Goal: Information Seeking & Learning: Learn about a topic

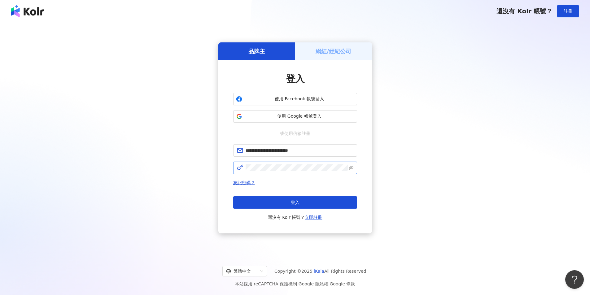
type input "**********"
click at [305, 199] on button "登入" at bounding box center [295, 202] width 124 height 12
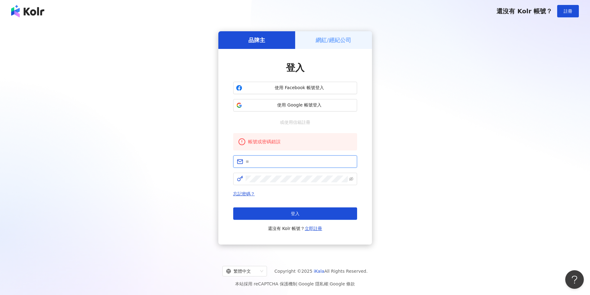
click at [270, 161] on input "text" at bounding box center [299, 161] width 108 height 7
type input "**********"
click at [269, 175] on span at bounding box center [295, 179] width 124 height 12
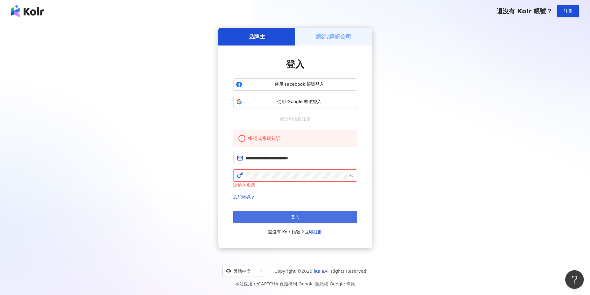
click at [267, 217] on button "登入" at bounding box center [295, 217] width 124 height 12
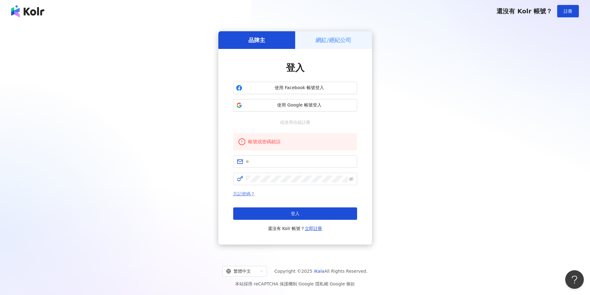
click at [244, 194] on link "忘記密碼？" at bounding box center [244, 193] width 22 height 5
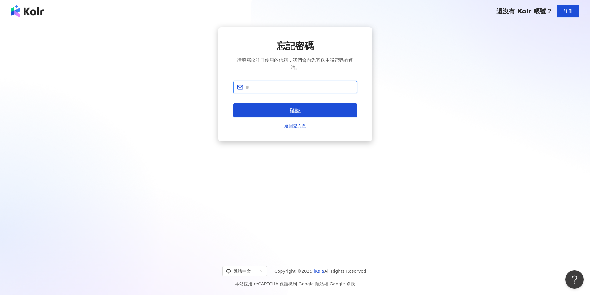
click at [260, 85] on input "text" at bounding box center [299, 87] width 108 height 7
type input "**********"
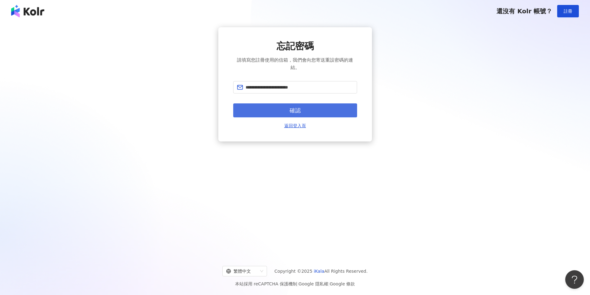
click at [271, 112] on button "確認" at bounding box center [295, 110] width 124 height 14
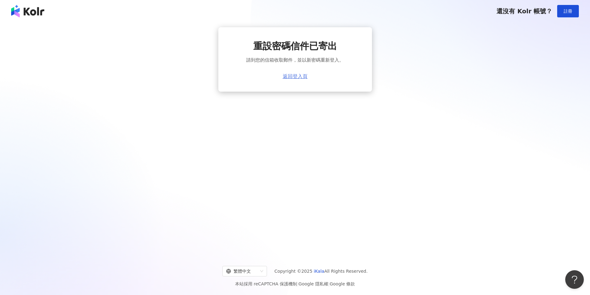
click at [296, 78] on link "返回登入頁" at bounding box center [295, 77] width 25 height 6
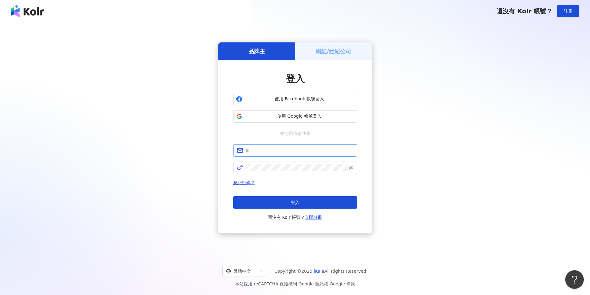
click at [284, 146] on span at bounding box center [295, 150] width 124 height 12
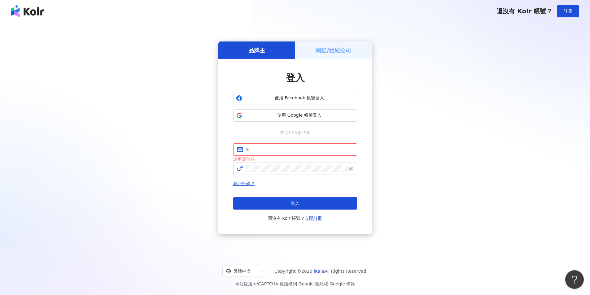
drag, startPoint x: 503, startPoint y: 209, endPoint x: 403, endPoint y: 222, distance: 101.1
click at [503, 208] on div "品牌主 網紅/經紀公司 登入 使用 Facebook 帳號登入 使用 Google 帳號登入 或使用信箱註冊 請填寫信箱 忘記密碼？ 登入 還沒有 Kolr …" at bounding box center [294, 137] width 575 height 221
click at [284, 151] on input "text" at bounding box center [299, 149] width 108 height 7
type input "**********"
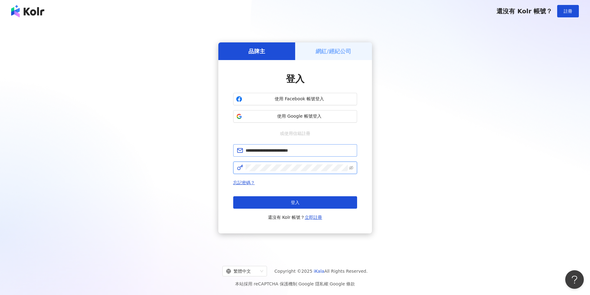
click button "登入" at bounding box center [295, 202] width 124 height 12
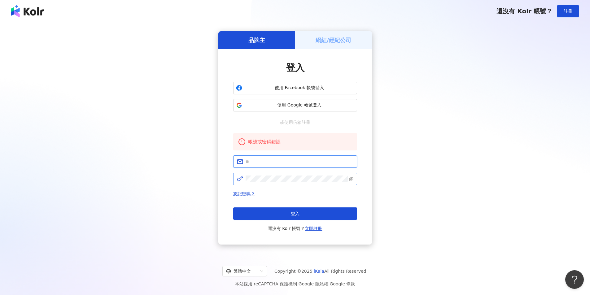
drag, startPoint x: 268, startPoint y: 161, endPoint x: 270, endPoint y: 174, distance: 13.7
click at [268, 161] on input "text" at bounding box center [299, 161] width 108 height 7
type input "**********"
click button "登入" at bounding box center [295, 213] width 124 height 12
drag, startPoint x: 285, startPoint y: 157, endPoint x: 285, endPoint y: 161, distance: 3.8
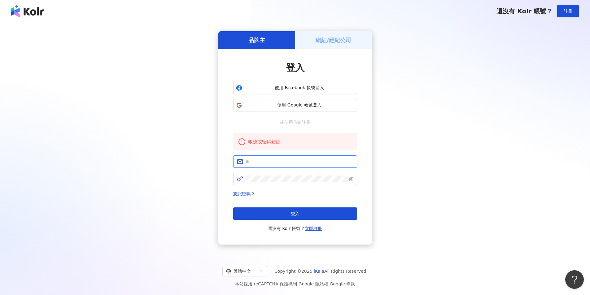
click at [285, 158] on span at bounding box center [295, 161] width 124 height 12
click at [285, 162] on input "text" at bounding box center [299, 161] width 108 height 7
type input "**********"
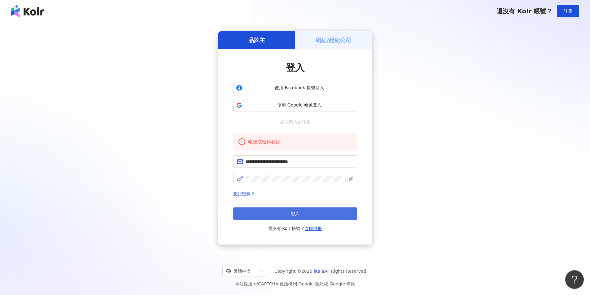
click at [257, 211] on button "登入" at bounding box center [295, 213] width 124 height 12
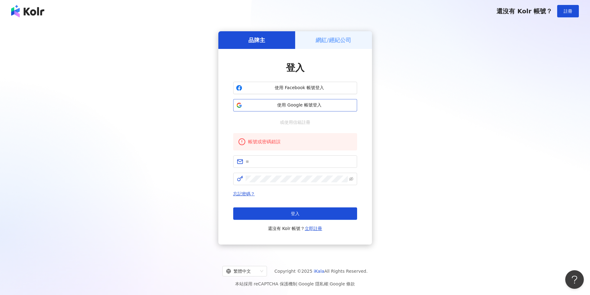
click at [316, 103] on span "使用 Google 帳號登入" at bounding box center [299, 105] width 110 height 6
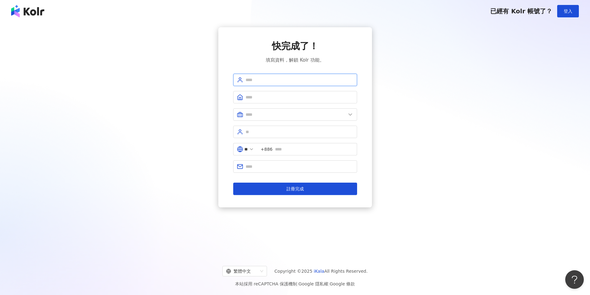
click at [271, 80] on input "text" at bounding box center [299, 79] width 108 height 7
click at [282, 189] on button "註冊完成" at bounding box center [295, 189] width 124 height 12
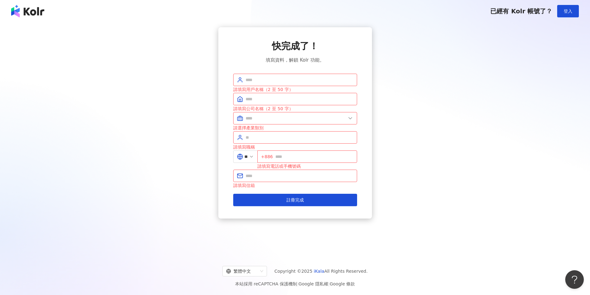
click at [520, 11] on span "已經有 Kolr 帳號了？" at bounding box center [521, 10] width 62 height 7
click at [566, 11] on span "登入" at bounding box center [567, 11] width 9 height 5
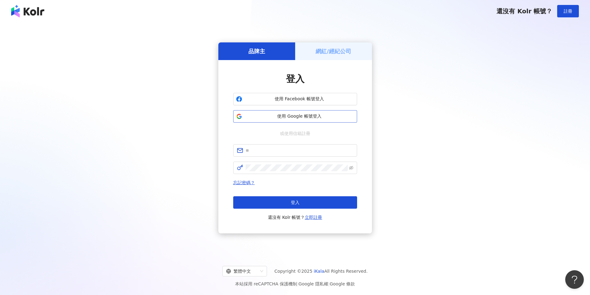
click at [302, 115] on span "使用 Google 帳號登入" at bounding box center [299, 116] width 110 height 6
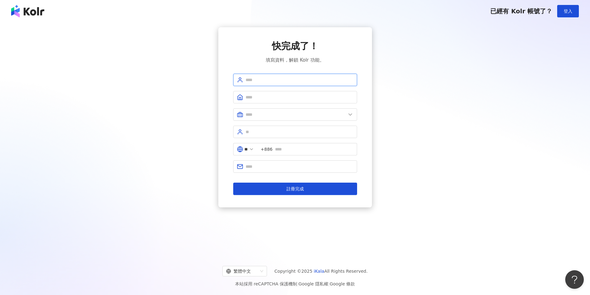
click at [279, 82] on input "text" at bounding box center [299, 79] width 108 height 7
type input "*****"
click at [326, 116] on input "text" at bounding box center [295, 114] width 100 height 7
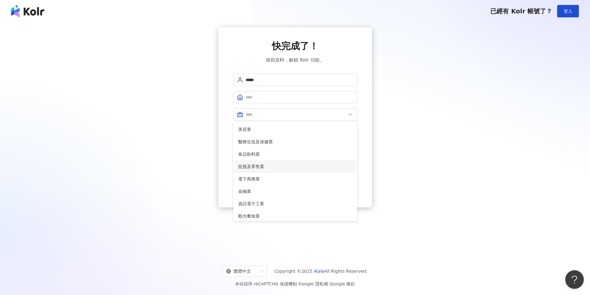
click at [260, 168] on span "批發及零售業" at bounding box center [295, 166] width 114 height 7
type input "******"
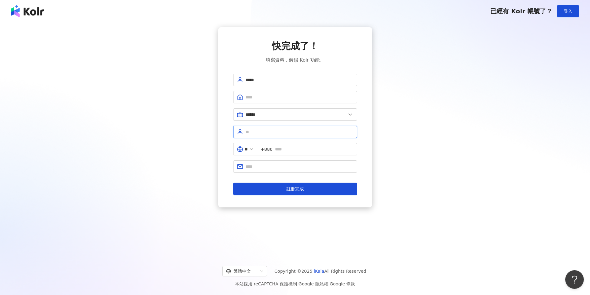
click at [268, 130] on input "text" at bounding box center [299, 131] width 108 height 7
type input "***"
click at [276, 166] on input "text" at bounding box center [299, 166] width 108 height 7
type input "**********"
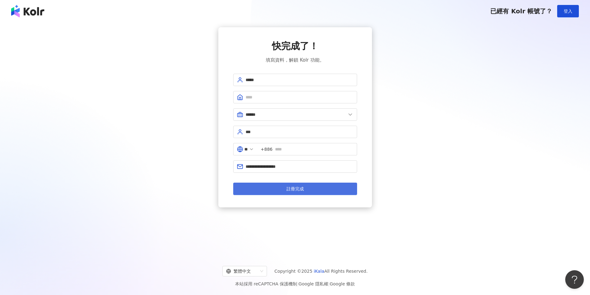
click at [320, 186] on button "註冊完成" at bounding box center [295, 189] width 124 height 12
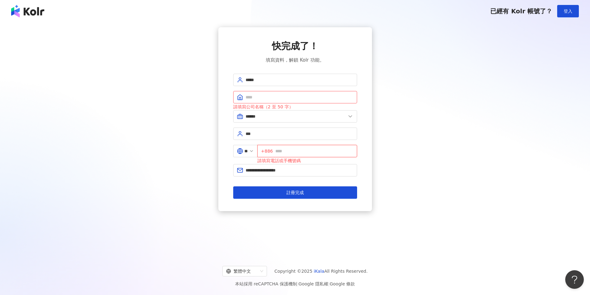
click at [297, 151] on input "text" at bounding box center [314, 151] width 78 height 7
click at [35, 11] on img at bounding box center [27, 11] width 33 height 12
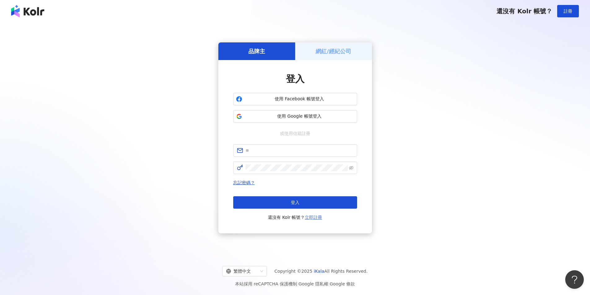
click at [313, 215] on link "立即註冊" at bounding box center [313, 217] width 17 height 5
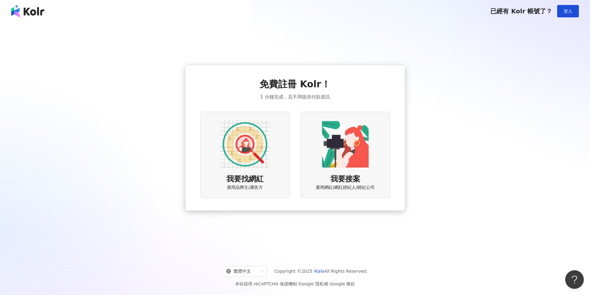
click at [241, 144] on img at bounding box center [245, 144] width 50 height 50
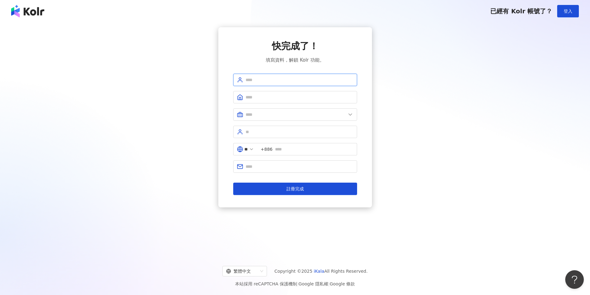
click at [277, 78] on input "text" at bounding box center [299, 79] width 108 height 7
type input "*****"
click at [274, 98] on input "text" at bounding box center [299, 97] width 108 height 7
type input "******"
click at [276, 113] on input "text" at bounding box center [295, 114] width 100 height 7
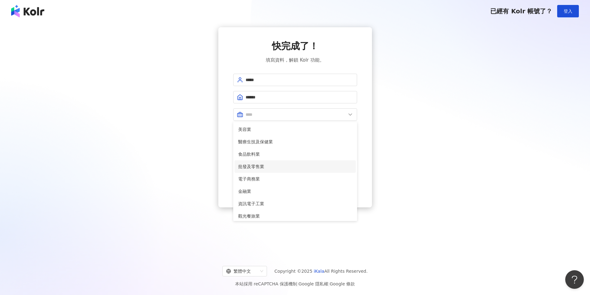
click at [251, 165] on span "批發及零售業" at bounding box center [295, 166] width 114 height 7
type input "******"
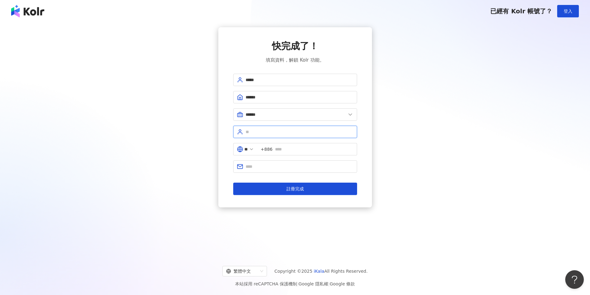
click at [289, 132] on input "text" at bounding box center [299, 131] width 108 height 7
type input "***"
click at [303, 153] on span "+886" at bounding box center [307, 149] width 100 height 12
type input "**********"
click at [293, 167] on input "text" at bounding box center [299, 166] width 108 height 7
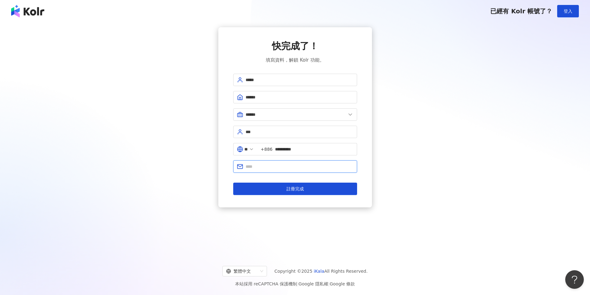
type input "**********"
click at [407, 185] on div "**********" at bounding box center [294, 117] width 575 height 180
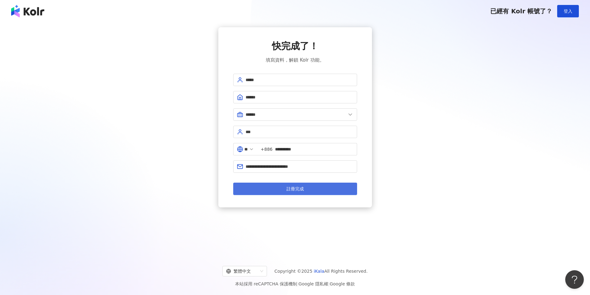
click at [322, 190] on button "註冊完成" at bounding box center [295, 189] width 124 height 12
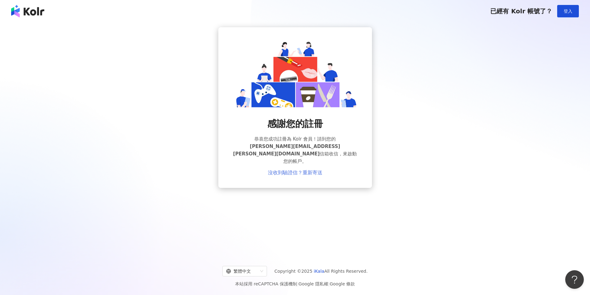
click at [292, 170] on link "沒收到驗證信？重新寄送" at bounding box center [295, 173] width 54 height 6
click at [291, 170] on link "沒收到驗證信？重新寄送" at bounding box center [295, 173] width 54 height 6
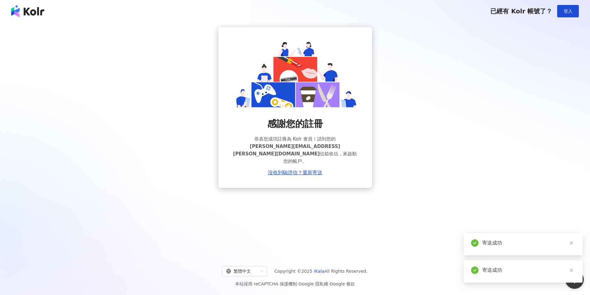
click at [390, 240] on div "感謝您的註冊 恭喜您成功註冊為 Kolr 會員！請到您的 allan.lin@mail.lanew.com.tw 信箱收信，來啟動您的帳戶。 沒收到驗證信？重…" at bounding box center [295, 137] width 590 height 231
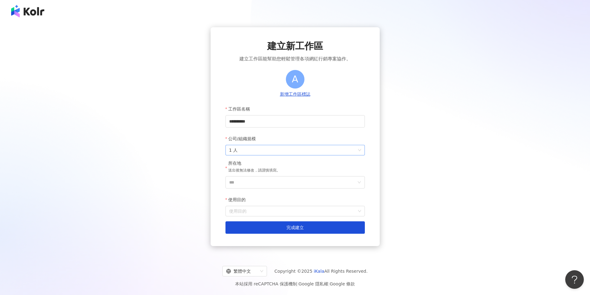
click at [343, 155] on span "1 人" at bounding box center [295, 150] width 132 height 10
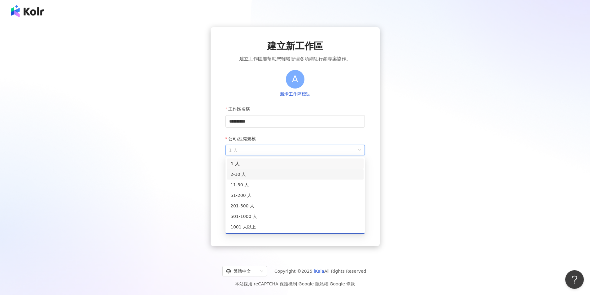
click at [244, 175] on div "2-10 人" at bounding box center [294, 174] width 129 height 7
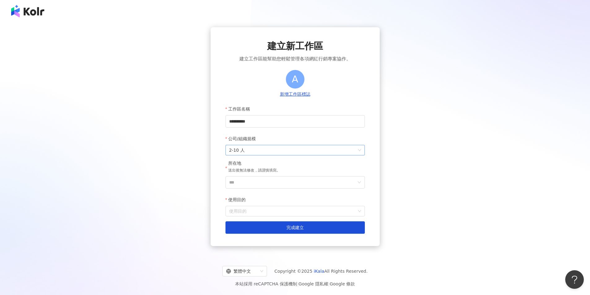
click at [288, 153] on span "2-10 人" at bounding box center [295, 150] width 132 height 10
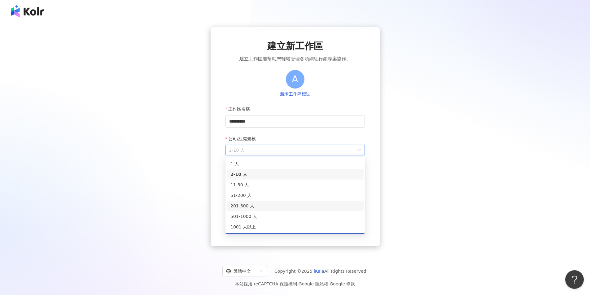
drag, startPoint x: 242, startPoint y: 193, endPoint x: 242, endPoint y: 206, distance: 12.4
click at [242, 206] on div "1 人 2-10 人 11-50 人 51-200 人 201-500 人 501-1000 人 1001 人以上" at bounding box center [295, 195] width 137 height 74
click at [242, 206] on div "201-500 人" at bounding box center [294, 205] width 129 height 7
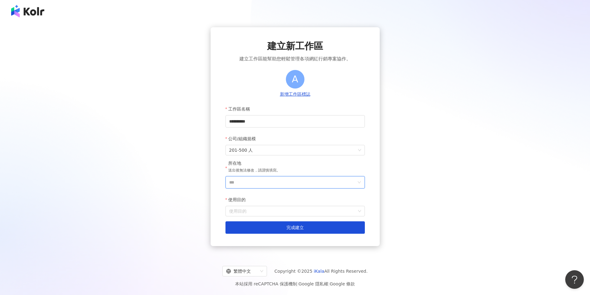
click at [283, 184] on input "***" at bounding box center [292, 182] width 127 height 12
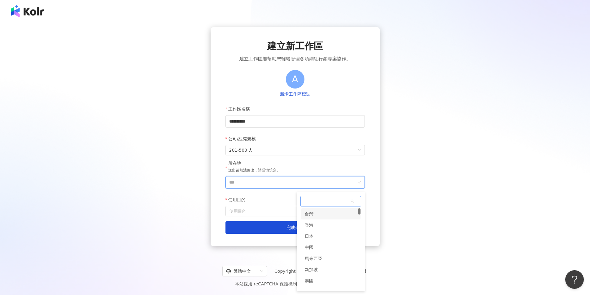
click at [314, 215] on div "台灣" at bounding box center [330, 213] width 59 height 11
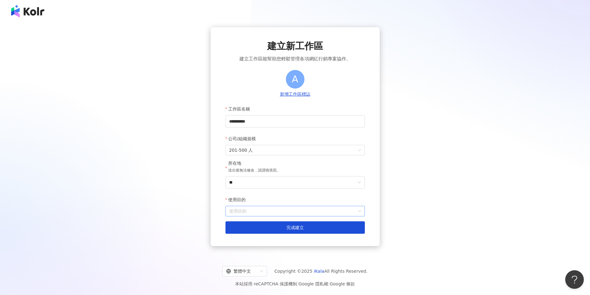
click at [286, 215] on input "使用目的" at bounding box center [295, 211] width 132 height 10
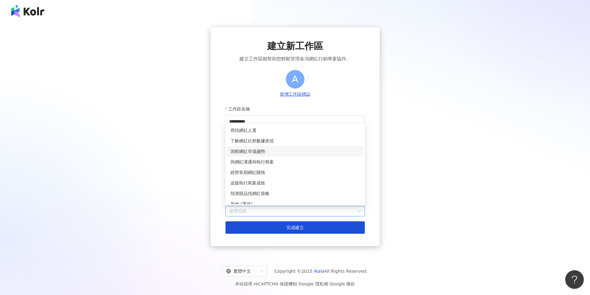
click at [262, 150] on div "洞察網紅市場趨勢" at bounding box center [294, 151] width 129 height 7
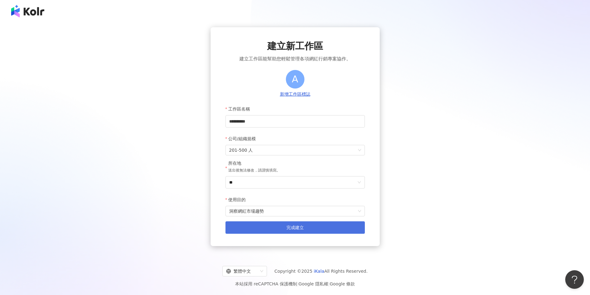
click at [292, 230] on span "完成建立" at bounding box center [294, 227] width 17 height 5
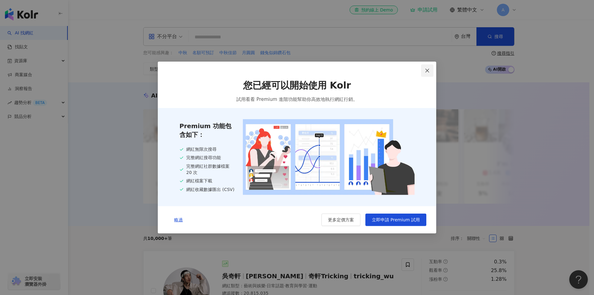
click at [430, 68] on span "Close" at bounding box center [427, 70] width 12 height 5
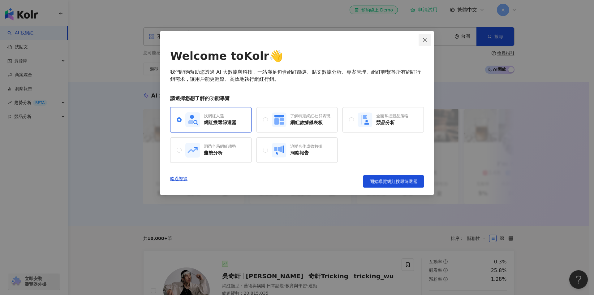
click at [423, 41] on icon "close" at bounding box center [424, 39] width 5 height 5
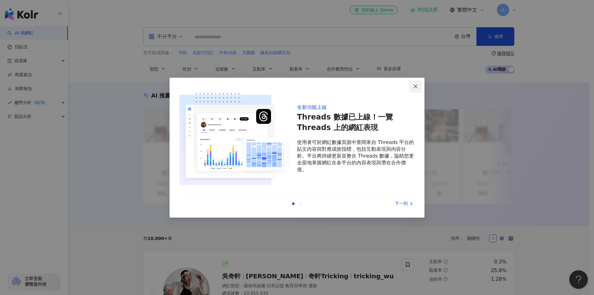
click at [415, 85] on icon "close" at bounding box center [415, 86] width 5 height 5
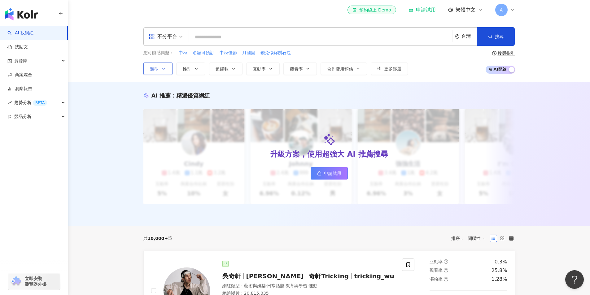
click at [163, 70] on icon "button" at bounding box center [163, 68] width 5 height 5
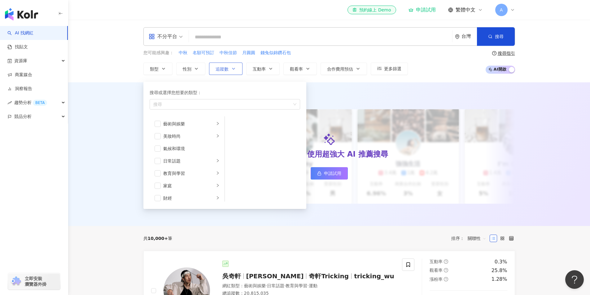
click at [233, 71] on icon "button" at bounding box center [233, 68] width 5 height 5
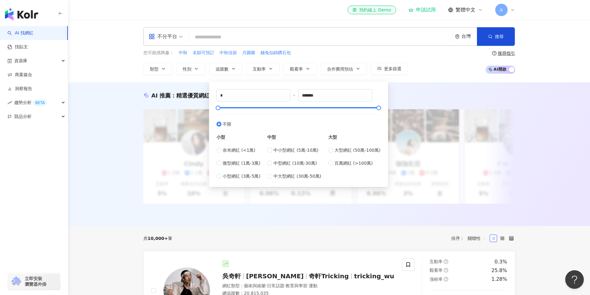
click at [231, 40] on input "search" at bounding box center [320, 37] width 258 height 12
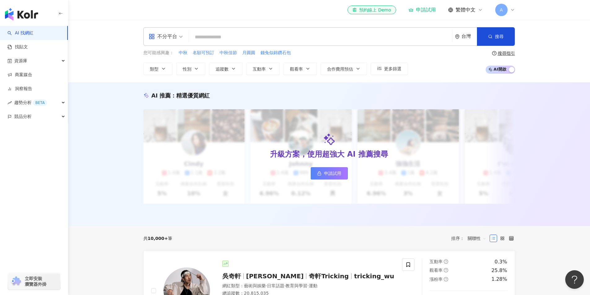
click at [431, 64] on div "您可能感興趣： 中秋 名額可預訂 中秋佳節 月圓圓 錢兔似錦鑽石包 類型 性別 追蹤數 互動率 觀看率 合作費用預估 更多篩選 * - ******* 不限 …" at bounding box center [328, 62] width 371 height 25
click at [181, 36] on span "不分平台" at bounding box center [166, 37] width 34 height 10
click at [61, 60] on div "資源庫" at bounding box center [34, 61] width 68 height 14
click at [65, 144] on div "趨勢分析 BETA" at bounding box center [34, 144] width 68 height 14
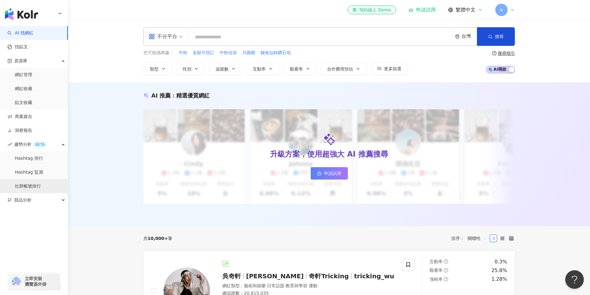
click at [32, 184] on link "社群帳號排行" at bounding box center [28, 186] width 26 height 6
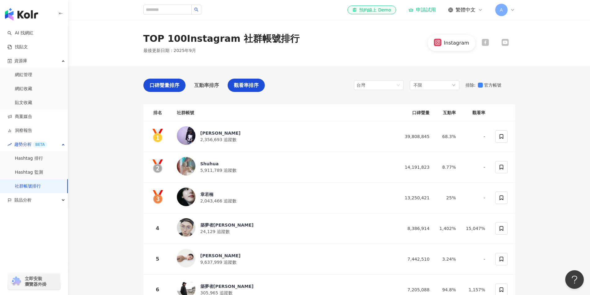
click at [246, 83] on span "觀看率排序" at bounding box center [246, 85] width 25 height 8
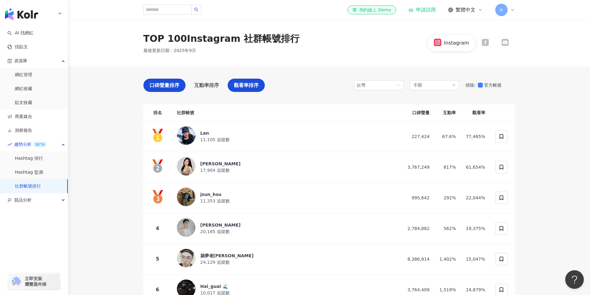
click at [164, 84] on span "口碑聲量排序" at bounding box center [164, 85] width 30 height 8
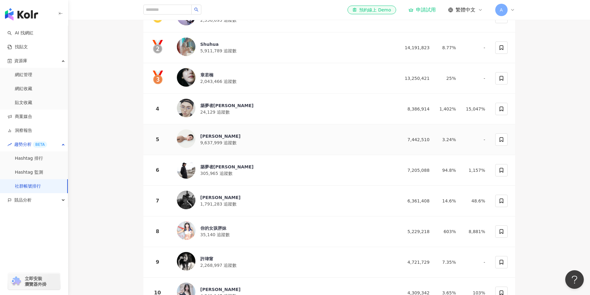
scroll to position [180, 0]
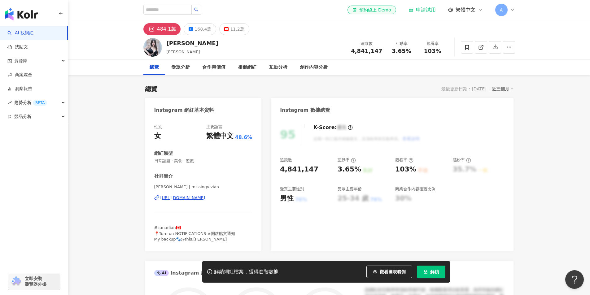
click at [190, 197] on div "https://www.instagram.com/missingvivian/" at bounding box center [182, 198] width 45 height 6
click at [23, 30] on link "AI 找網紅" at bounding box center [20, 33] width 26 height 6
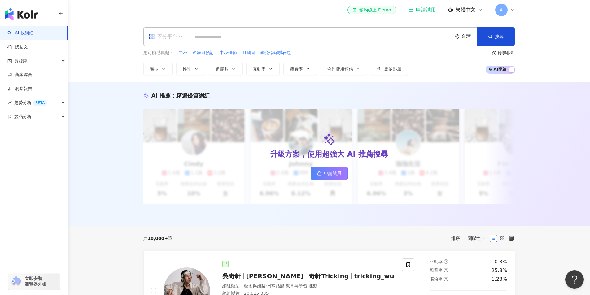
click at [180, 35] on span "不分平台" at bounding box center [166, 37] width 34 height 10
click at [163, 89] on div "YouTube" at bounding box center [167, 88] width 35 height 8
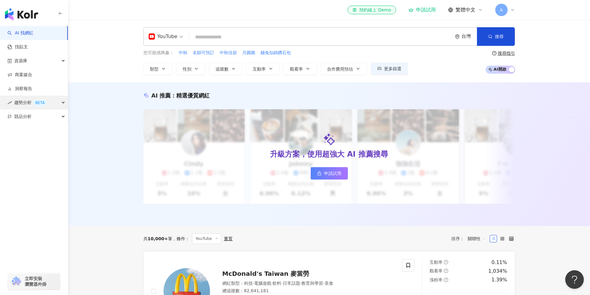
click at [61, 102] on div "趨勢分析 BETA" at bounding box center [34, 103] width 68 height 14
click at [32, 142] on link "社群帳號排行" at bounding box center [28, 144] width 26 height 6
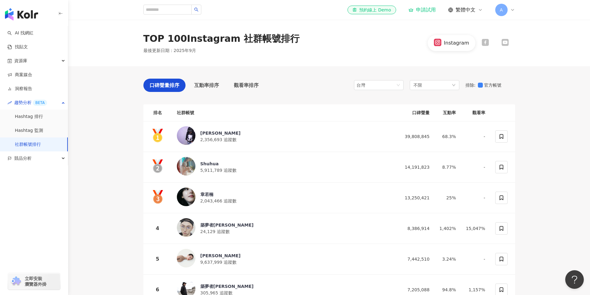
click at [503, 42] on icon at bounding box center [505, 42] width 6 height 4
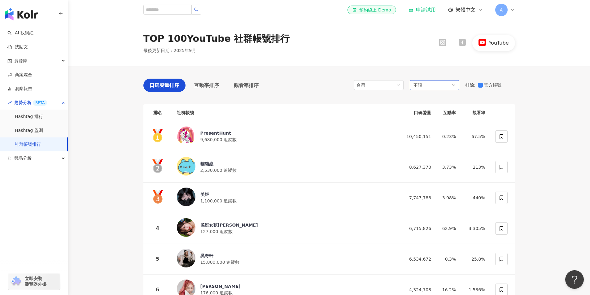
click at [451, 86] on icon "down" at bounding box center [453, 85] width 4 height 4
click at [342, 100] on div "口碑聲量排序 互動率排序 觀看率排序 台灣 不限 不限 藝術與娛樂 美妝時尚 氣候和環境 日常話題 教育與學習 家庭 財經 美食 命理占卜 遊戲 法政社會 生…" at bounding box center [328, 253] width 371 height 374
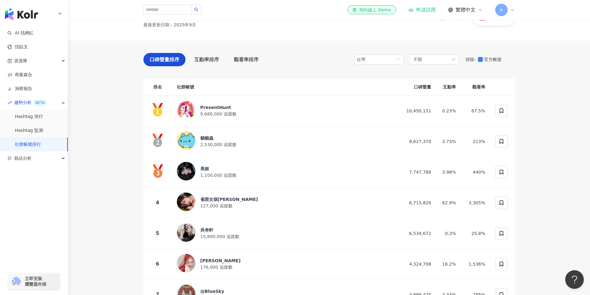
scroll to position [25, 0]
click at [423, 89] on th "口碑聲量" at bounding box center [417, 87] width 37 height 17
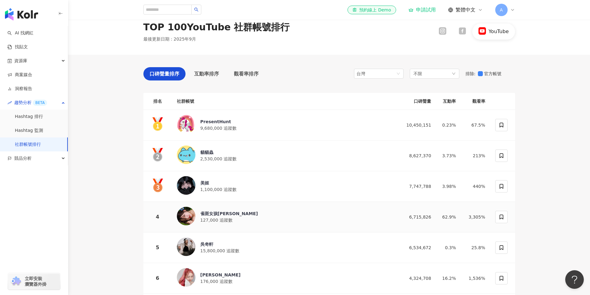
scroll to position [0, 0]
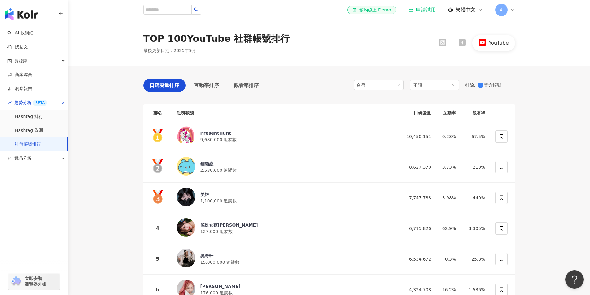
click at [463, 44] on icon at bounding box center [461, 42] width 7 height 7
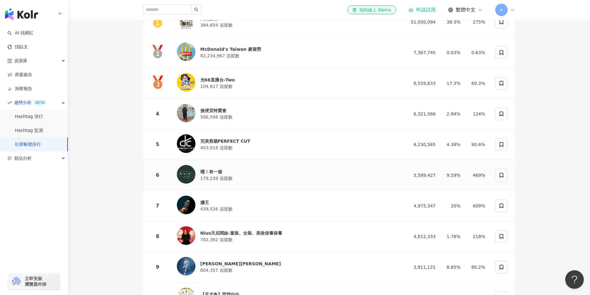
scroll to position [87, 0]
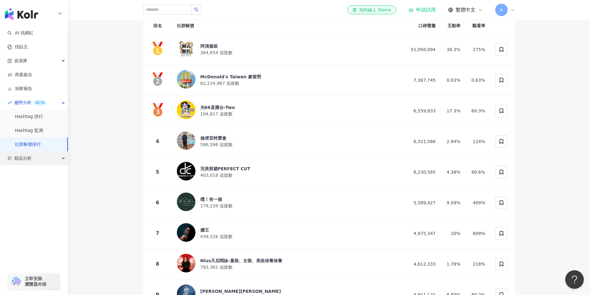
click at [60, 159] on div "競品分析" at bounding box center [34, 158] width 68 height 14
click at [27, 170] on link "品牌帳號分析" at bounding box center [28, 172] width 26 height 6
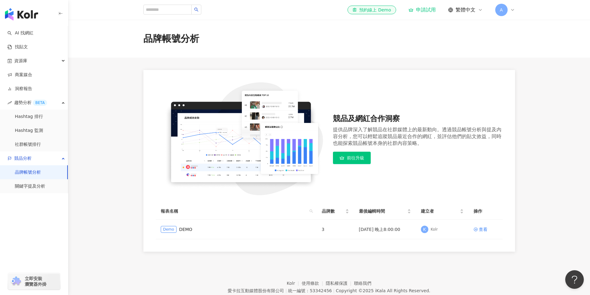
click at [356, 157] on span "前往升級" at bounding box center [355, 157] width 17 height 5
click at [21, 17] on img "button" at bounding box center [21, 14] width 33 height 12
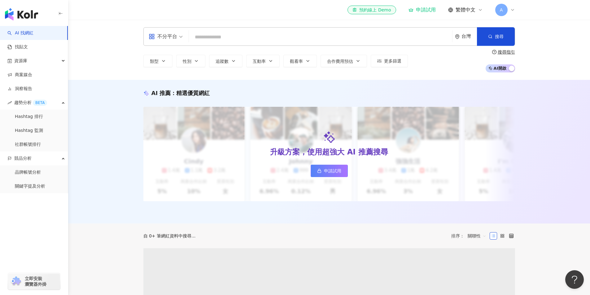
click at [231, 35] on input "search" at bounding box center [320, 37] width 258 height 12
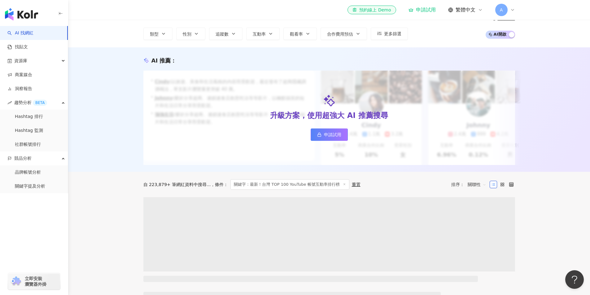
scroll to position [93, 0]
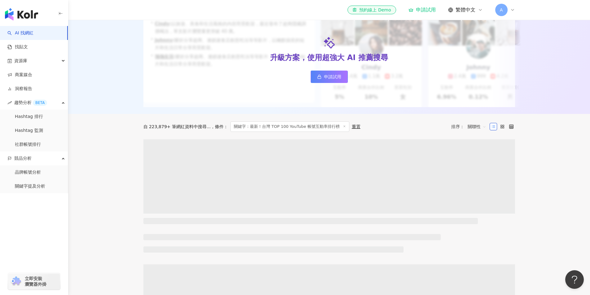
type input "**********"
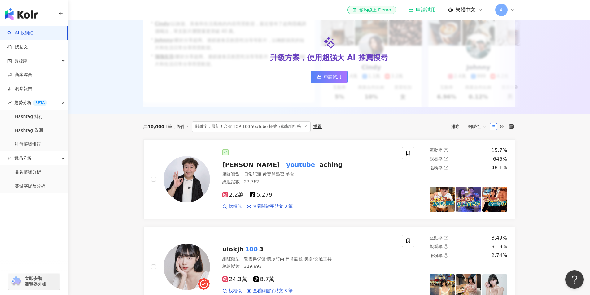
click at [551, 100] on div "AI 推薦 ： 升級方案，使用超強大 AI 推薦搜尋 申請試用 • Cindy : 以旅遊、美食和生活風格的內容而受歡迎，最近發布了超商隱藏調酒喝法，單支影片…" at bounding box center [328, 51] width 521 height 124
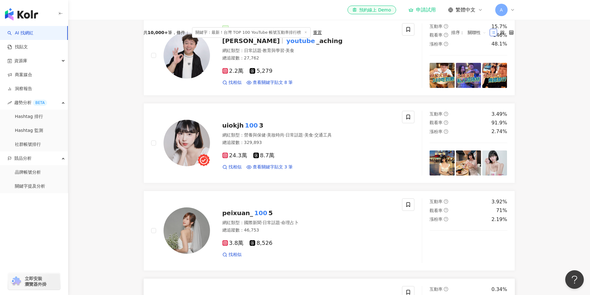
scroll to position [129, 0]
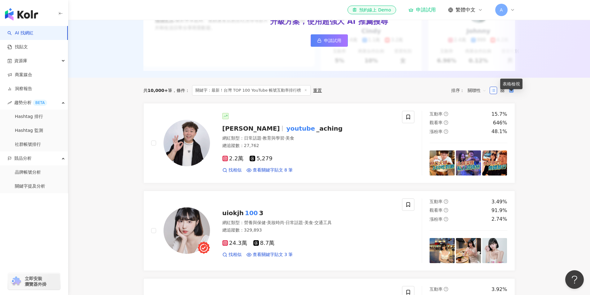
click at [511, 93] on icon at bounding box center [511, 90] width 4 height 4
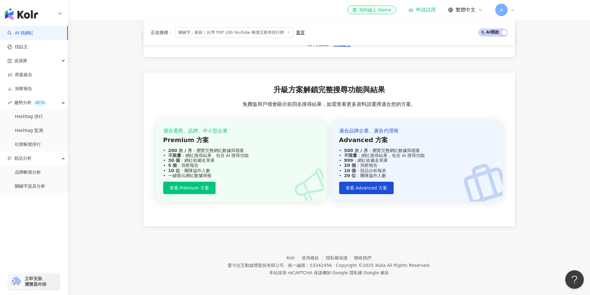
scroll to position [456, 0]
click at [61, 59] on div "資源庫" at bounding box center [34, 61] width 68 height 14
drag, startPoint x: 169, startPoint y: 257, endPoint x: 158, endPoint y: 253, distance: 11.4
click at [169, 257] on footer "Kolr 使用條款 隱私權保護 聯絡我們 愛卡拉互動媒體股份有限公司 | 統一編號：53342456 | Copyright © 2025 iKala All…" at bounding box center [328, 260] width 521 height 69
click at [425, 250] on footer "Kolr 使用條款 隱私權保護 聯絡我們 愛卡拉互動媒體股份有限公司 | 統一編號：53342456 | Copyright © 2025 iKala All…" at bounding box center [328, 260] width 521 height 69
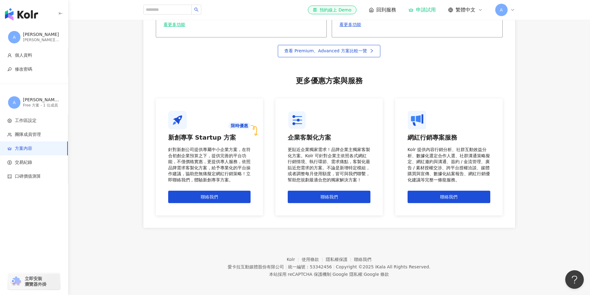
scroll to position [470, 0]
